Goal: Transaction & Acquisition: Purchase product/service

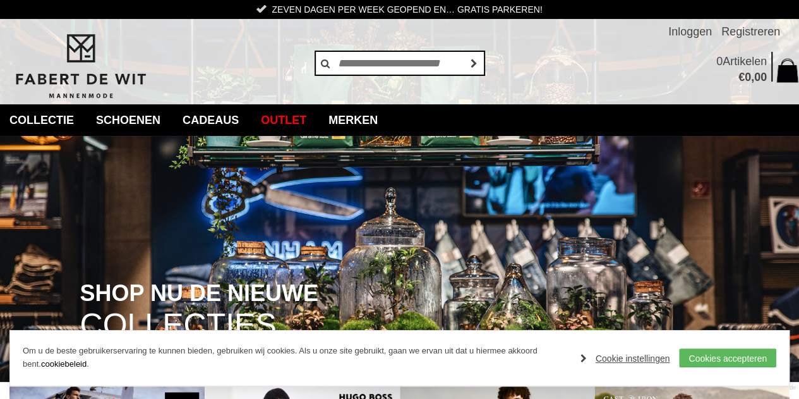
click at [94, 143] on img at bounding box center [399, 191] width 799 height 382
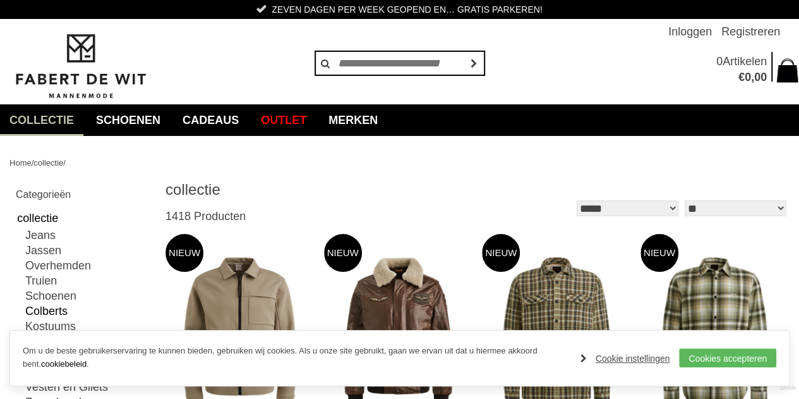
click at [58, 310] on link "Colberts" at bounding box center [87, 310] width 125 height 15
type input "***"
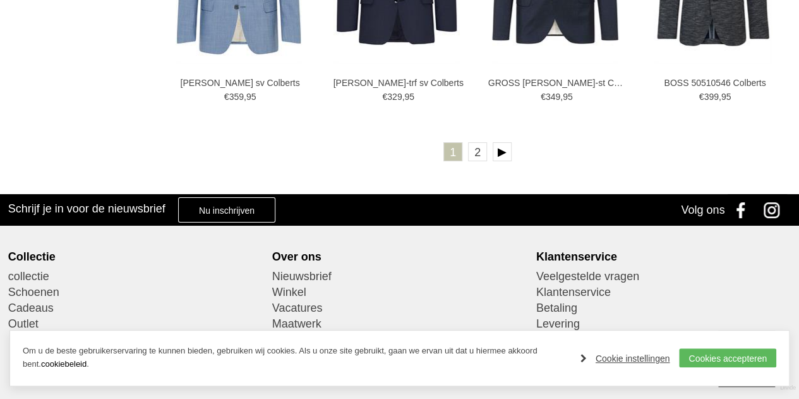
scroll to position [2464, 0]
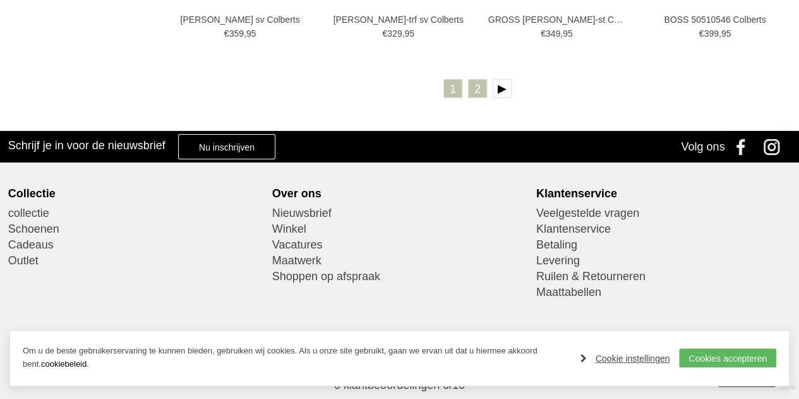
click at [477, 87] on link "2" at bounding box center [477, 88] width 19 height 19
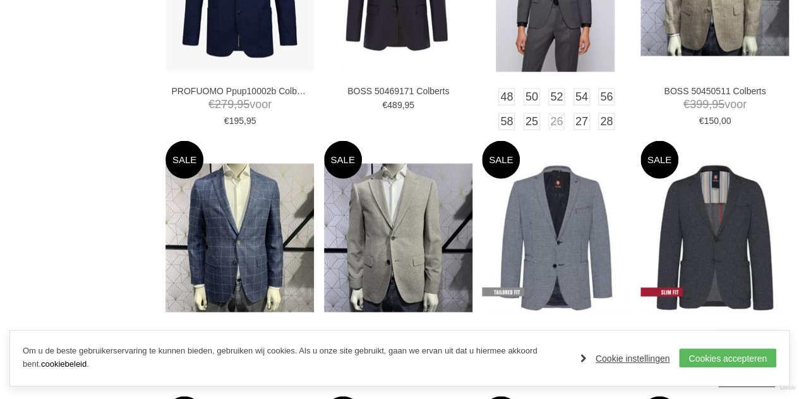
scroll to position [1039, 0]
